Goal: Task Accomplishment & Management: Complete application form

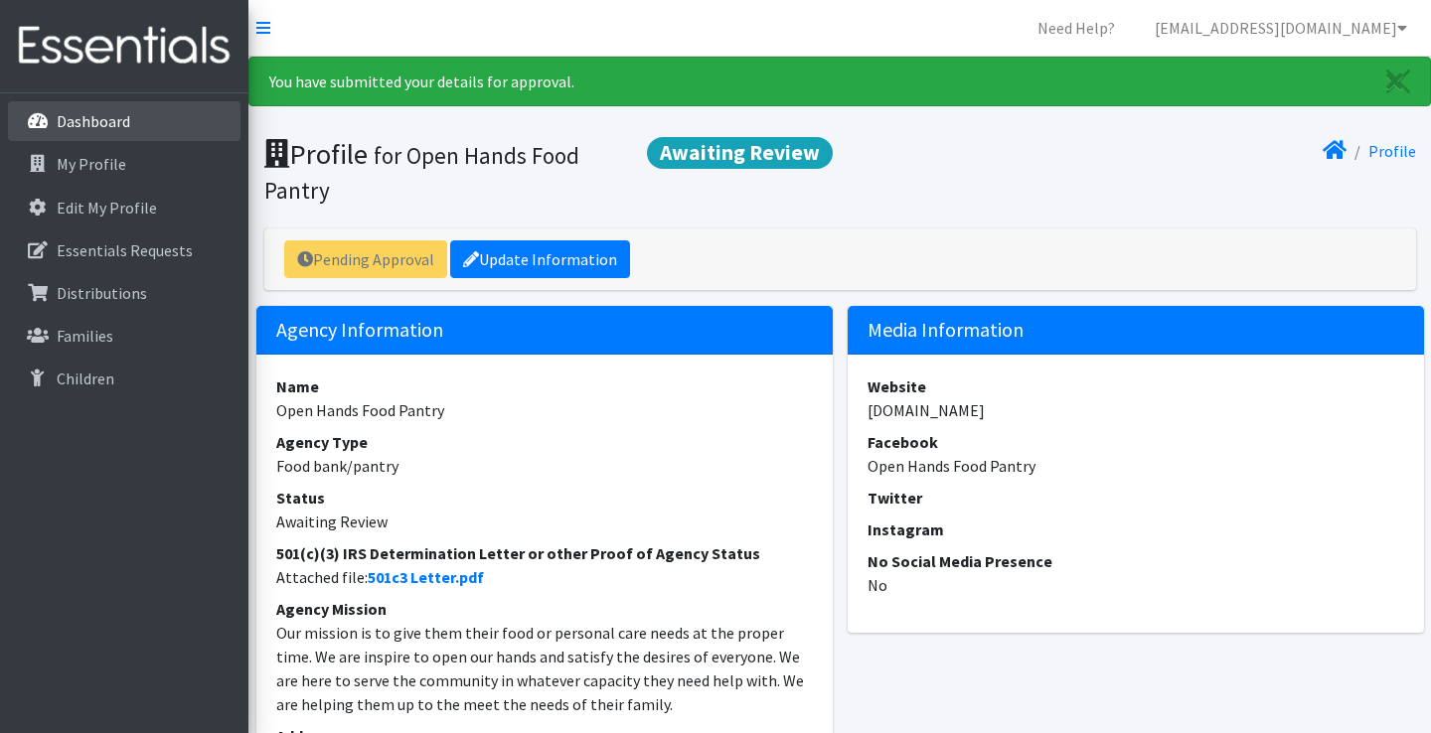
click at [112, 125] on p "Dashboard" at bounding box center [94, 121] width 74 height 20
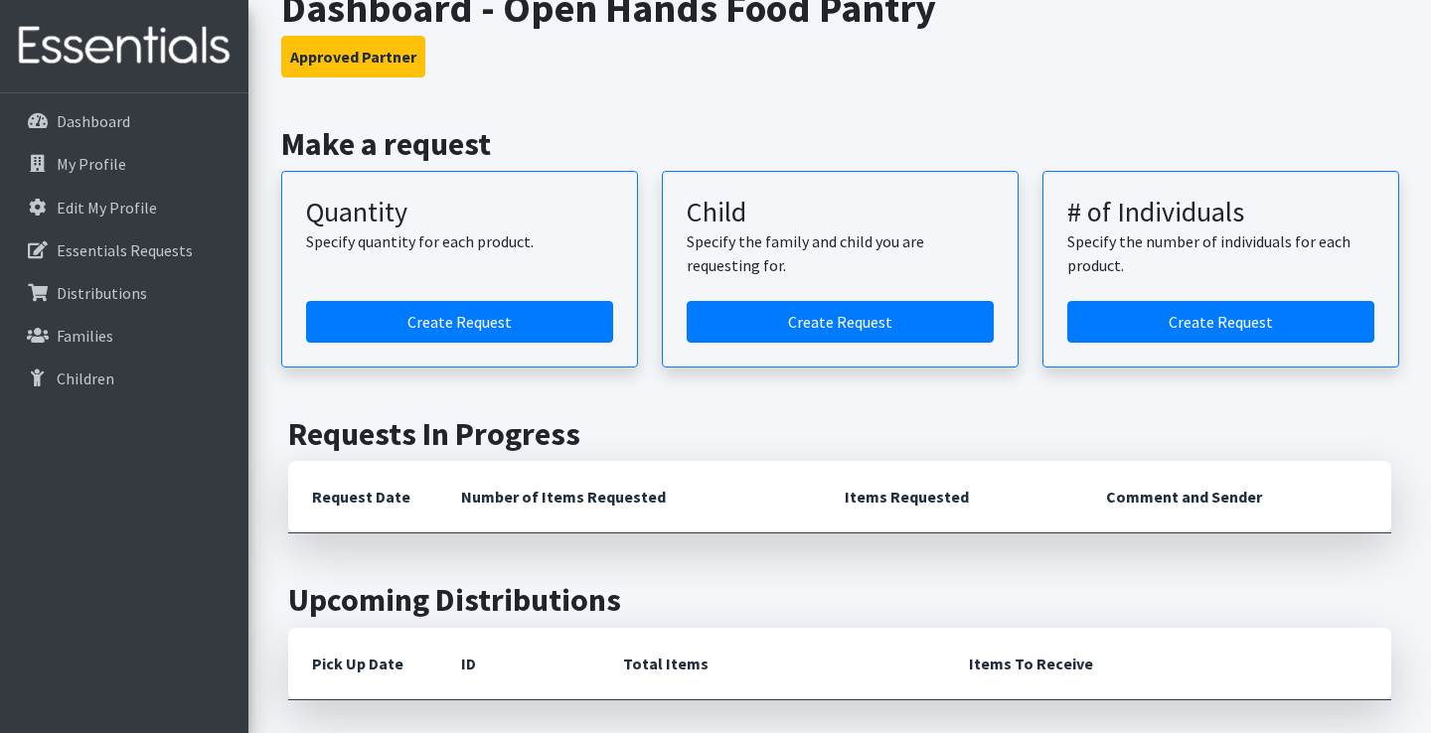
scroll to position [69, 0]
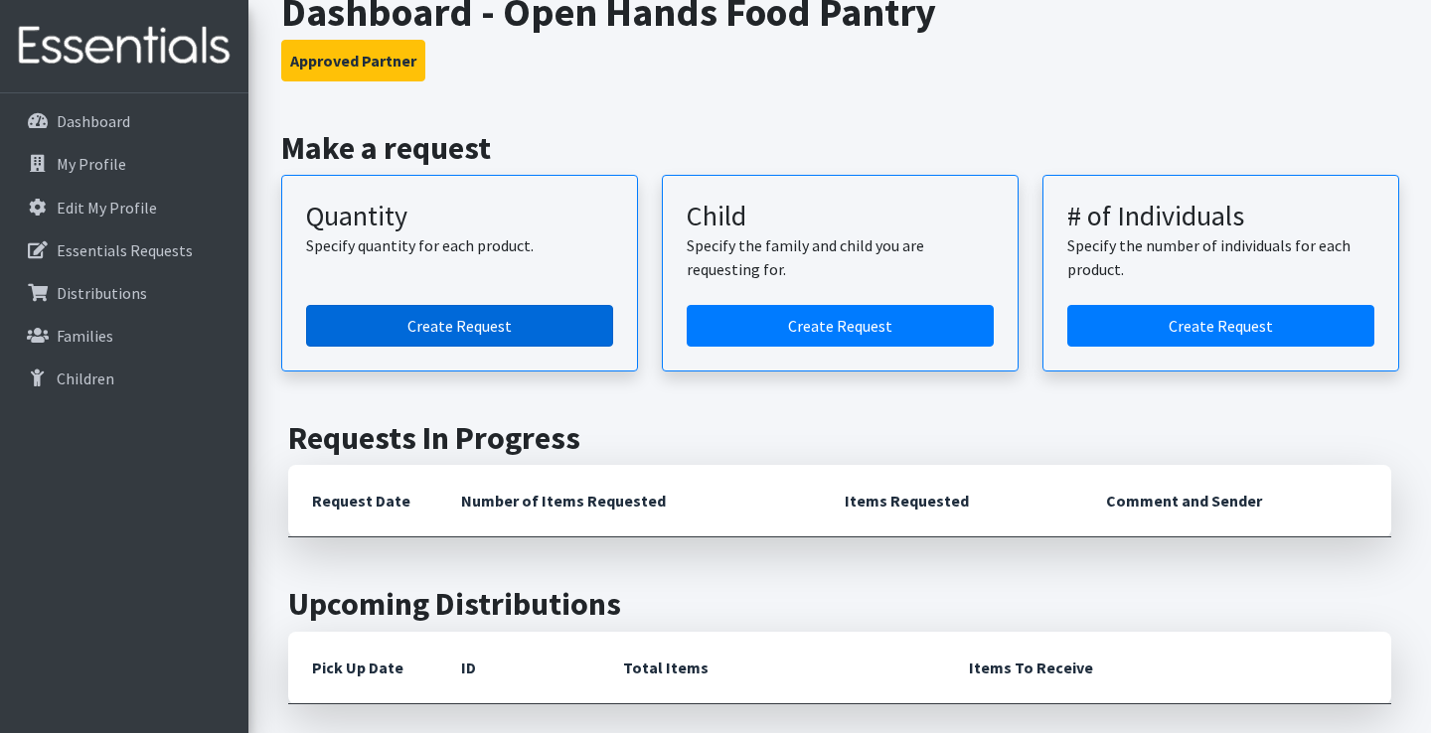
click at [539, 336] on link "Create Request" at bounding box center [459, 326] width 307 height 42
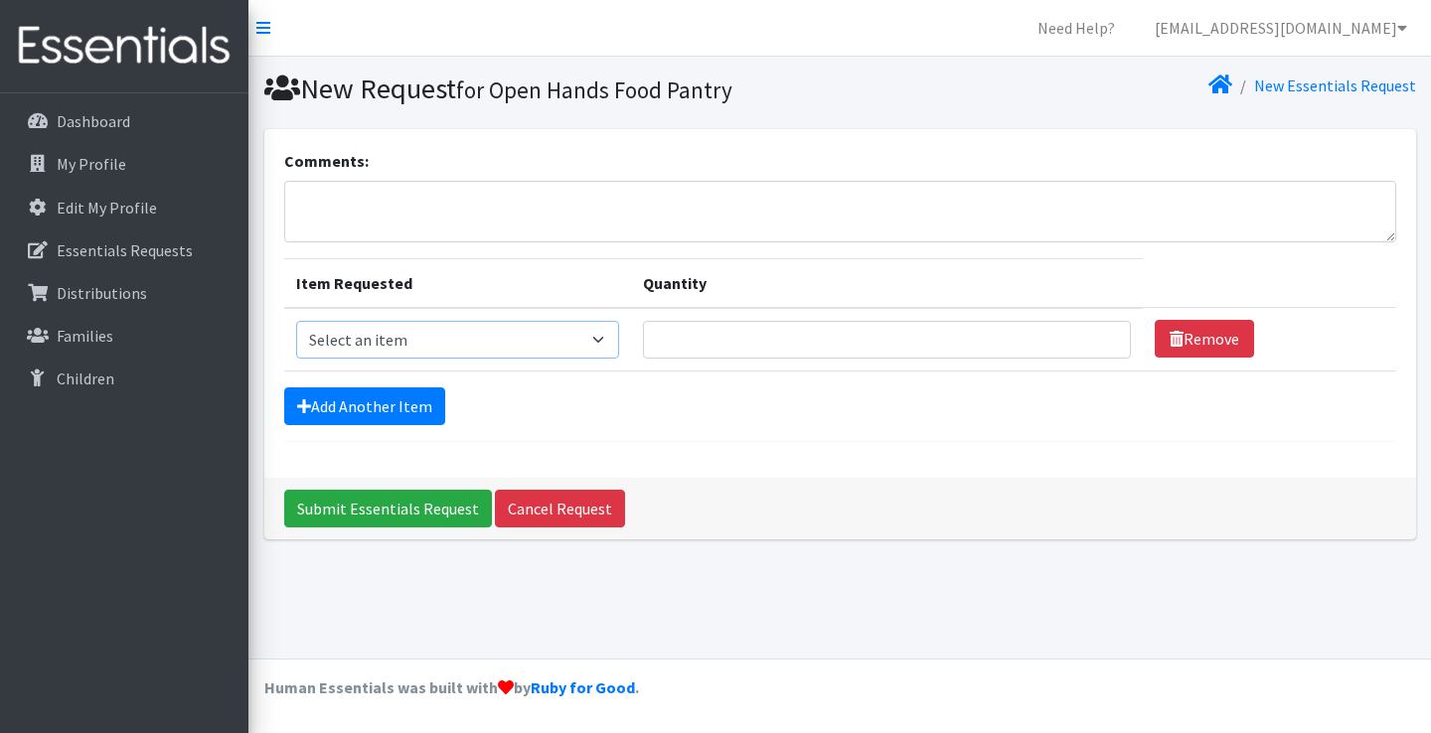
click at [619, 337] on select "Select an item Kids (Newborn) Kids (Size 1) Kids (Size 2) Kids (Size 3) Kids (S…" at bounding box center [457, 340] width 323 height 38
select select "3476"
click at [875, 332] on input "Quantity" at bounding box center [887, 340] width 488 height 38
type input "25"
click at [415, 411] on link "Add Another Item" at bounding box center [364, 407] width 161 height 38
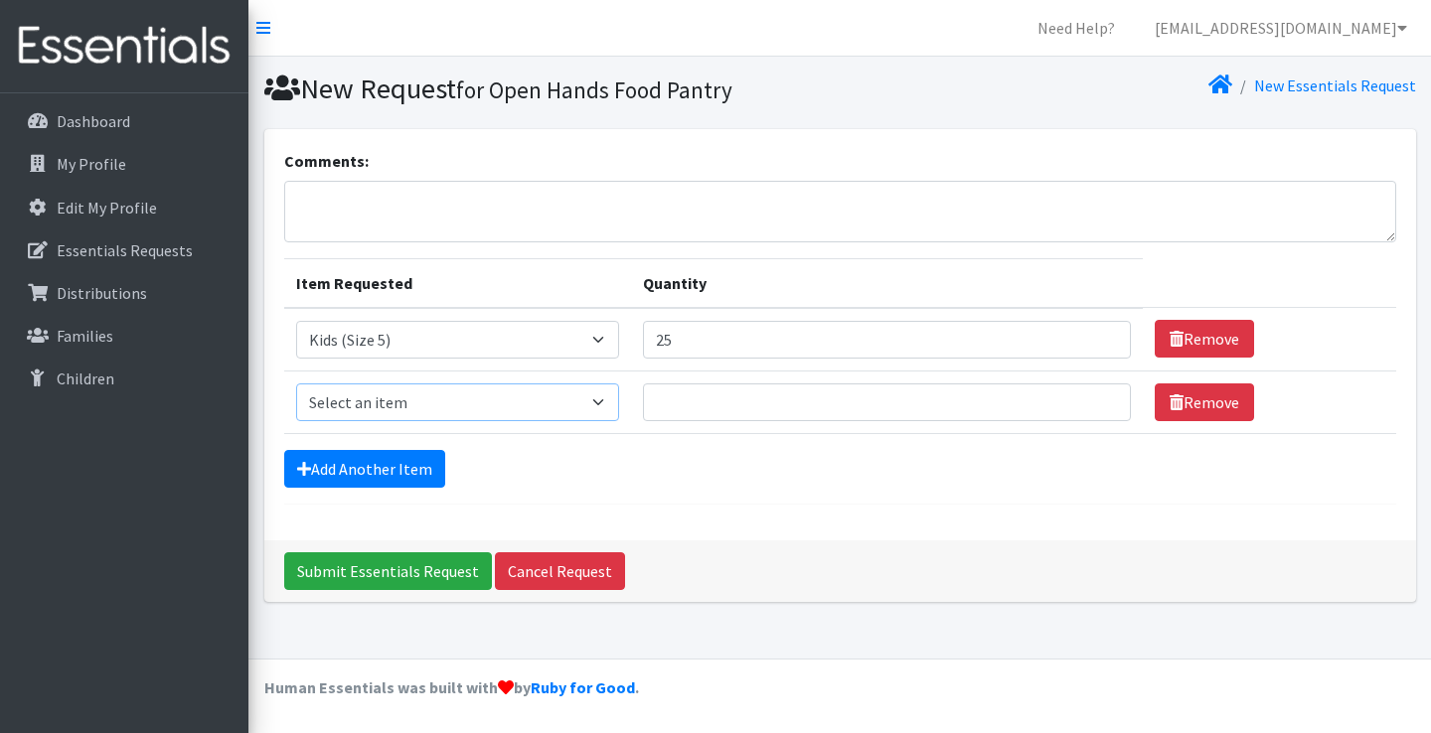
click at [619, 402] on select "Select an item Kids (Newborn) Kids (Size 1) Kids (Size 2) Kids (Size 3) Kids (S…" at bounding box center [457, 403] width 323 height 38
select select "3486"
click at [698, 403] on input "Quantity" at bounding box center [887, 403] width 488 height 38
type input "25"
click at [387, 578] on input "Submit Essentials Request" at bounding box center [388, 572] width 208 height 38
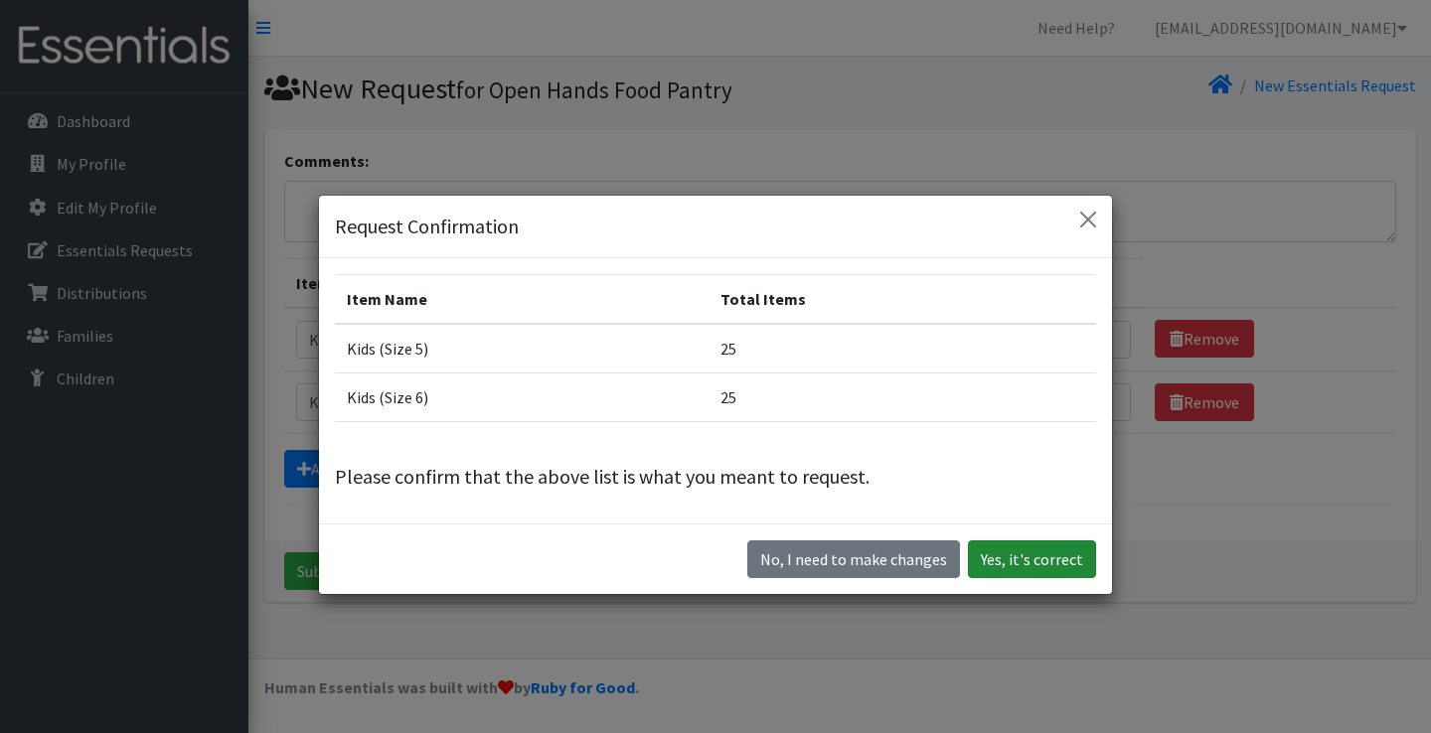
click at [1032, 560] on button "Yes, it's correct" at bounding box center [1032, 560] width 128 height 38
